Goal: Task Accomplishment & Management: Manage account settings

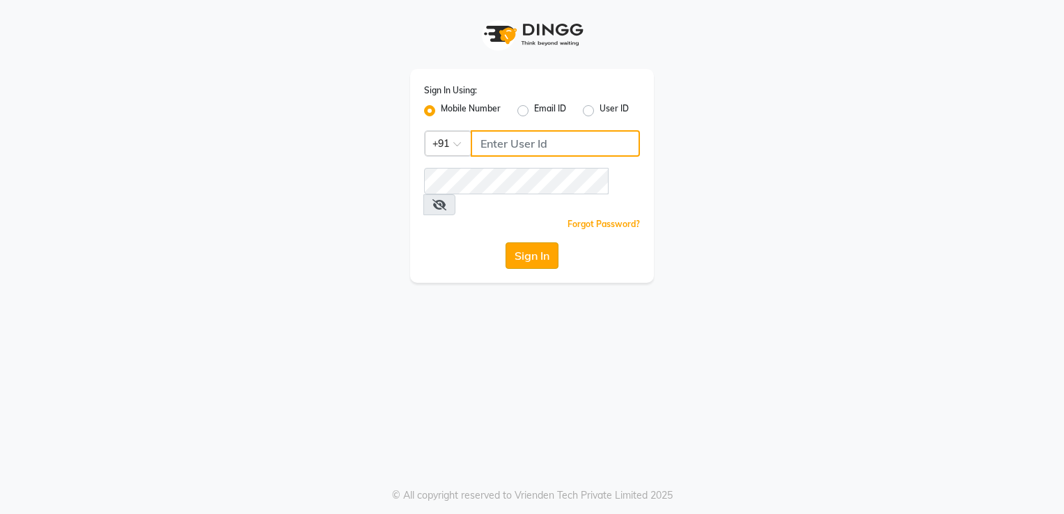
type input "9892657908"
click at [522, 242] on button "Sign In" at bounding box center [532, 255] width 53 height 26
